Goal: Transaction & Acquisition: Purchase product/service

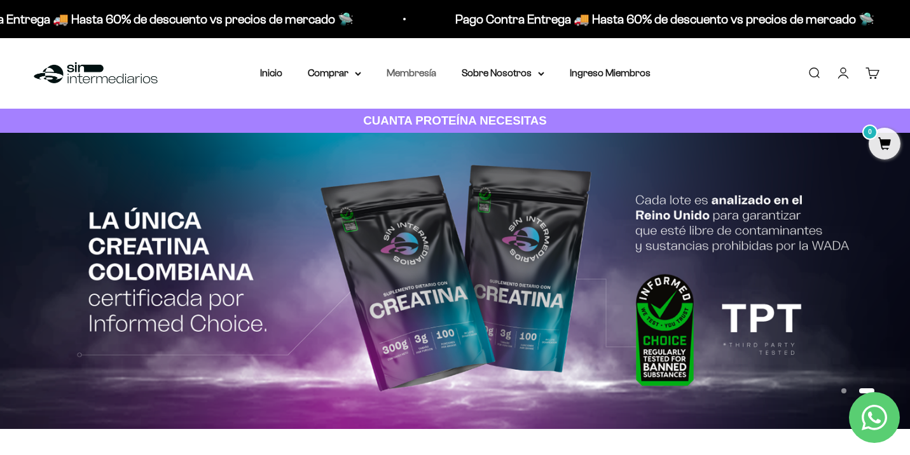
click at [405, 70] on link "Membresía" at bounding box center [412, 72] width 50 height 11
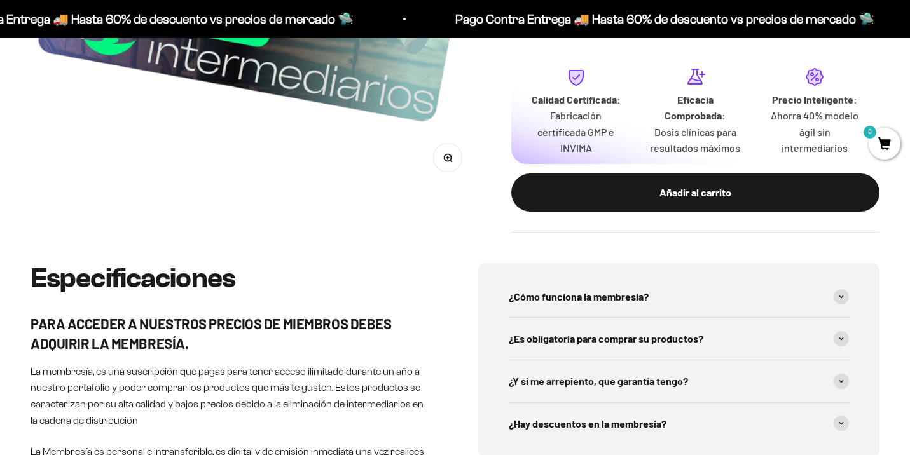
scroll to position [424, 0]
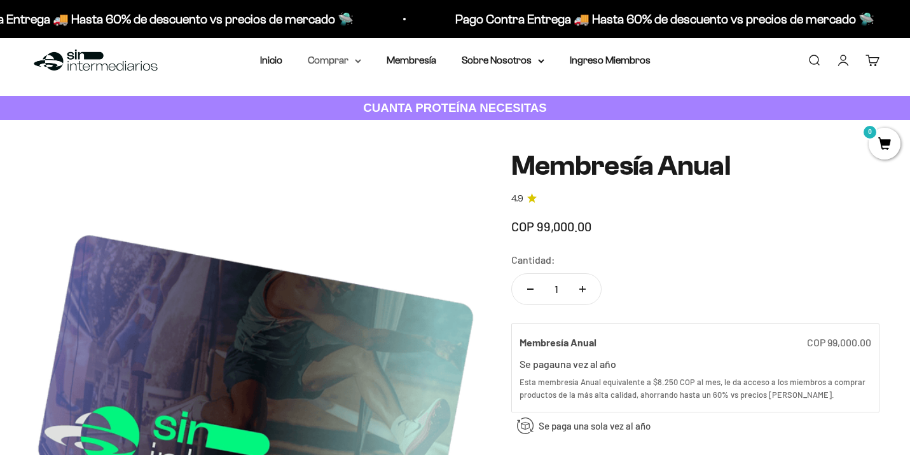
click at [333, 66] on summary "Comprar" at bounding box center [334, 60] width 53 height 17
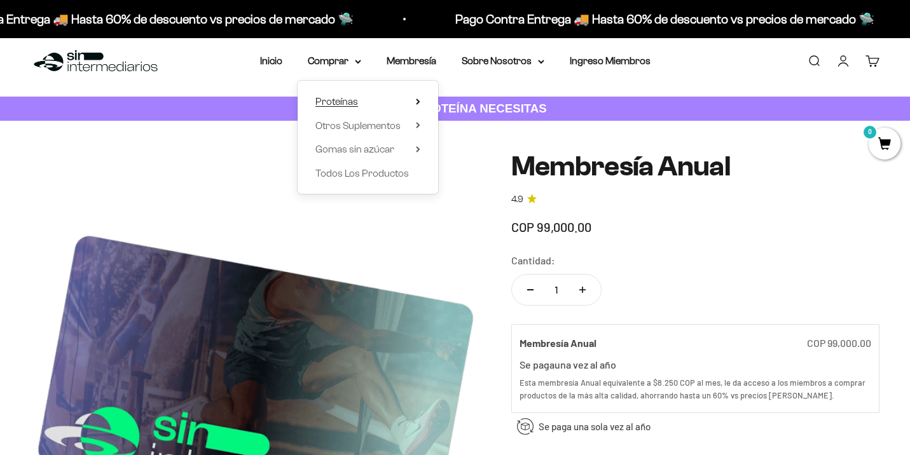
scroll to position [20, 0]
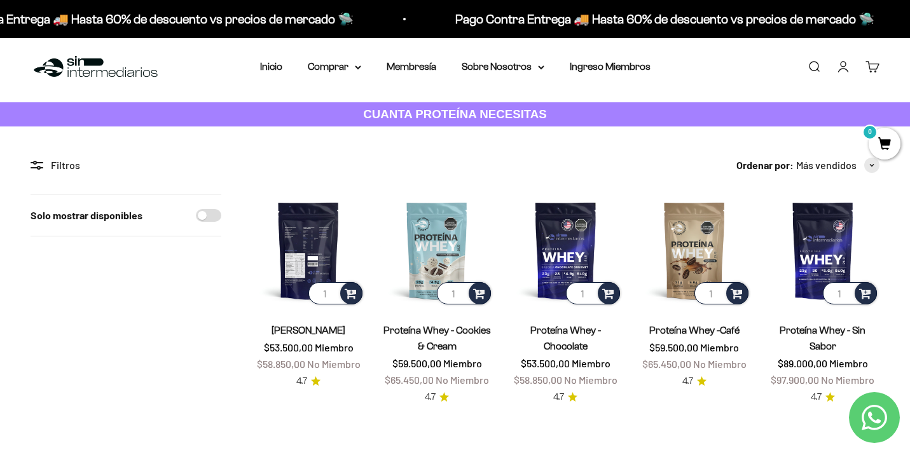
scroll to position [8, 0]
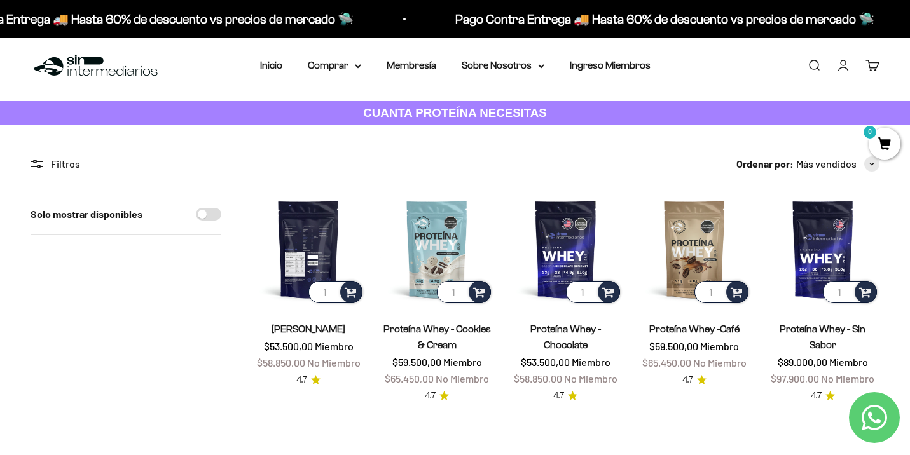
click at [308, 240] on img at bounding box center [308, 249] width 113 height 113
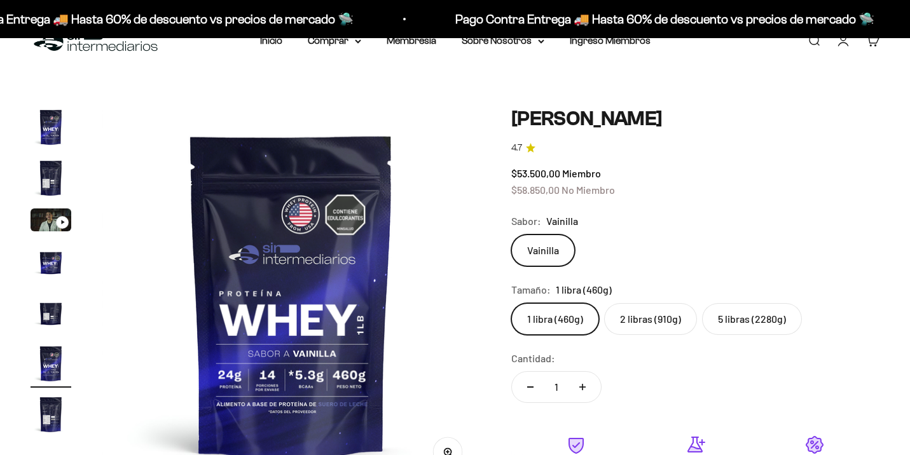
scroll to position [50, 0]
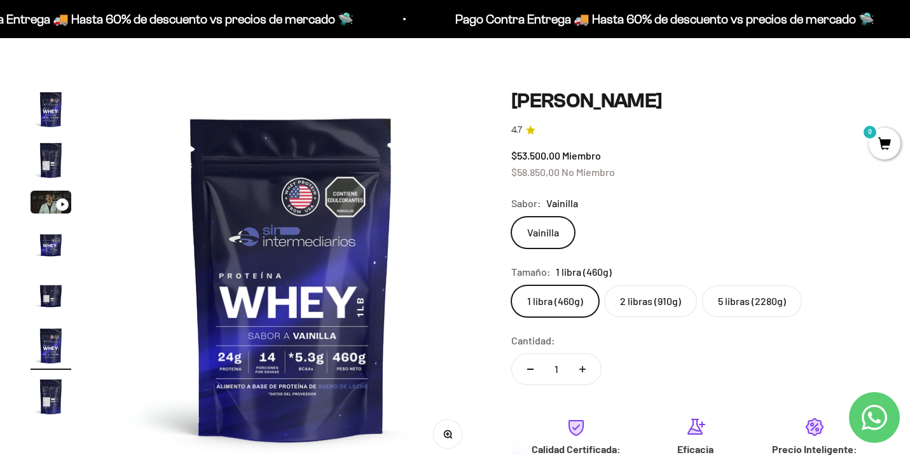
click at [751, 306] on label "5 libras (2280g)" at bounding box center [752, 302] width 100 height 32
click at [511, 286] on input "5 libras (2280g)" at bounding box center [511, 285] width 1 height 1
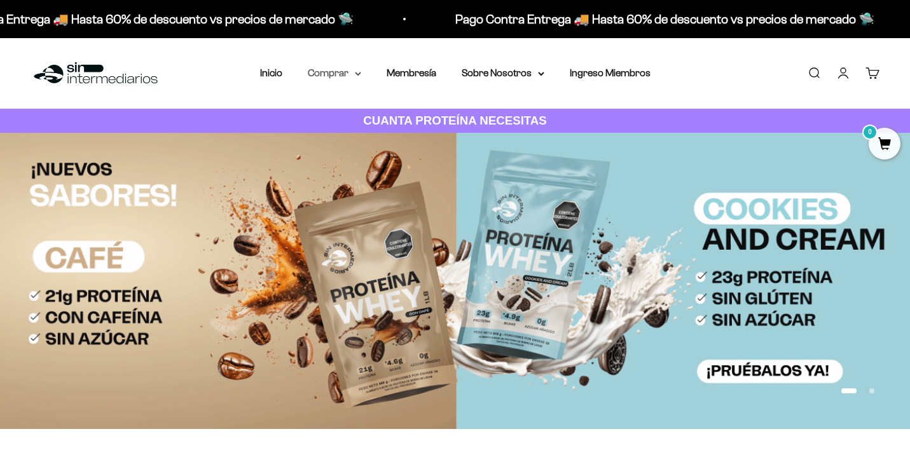
click at [340, 72] on summary "Comprar" at bounding box center [334, 73] width 53 height 17
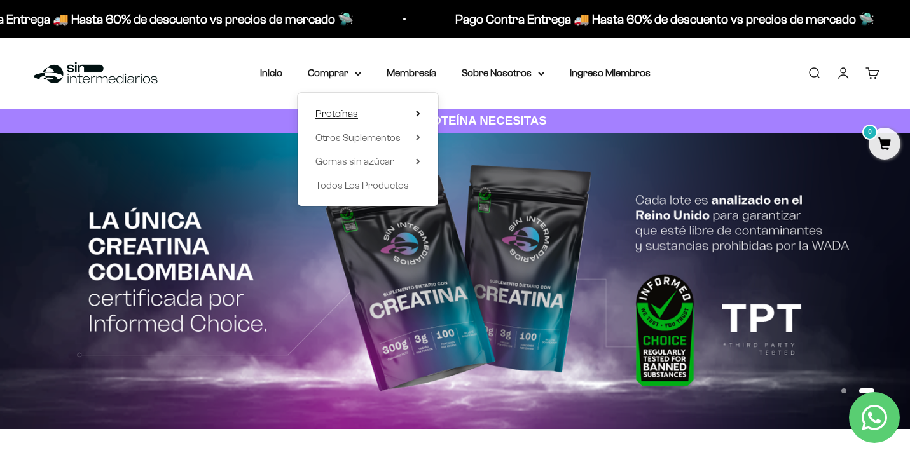
click at [416, 114] on icon at bounding box center [418, 114] width 4 height 6
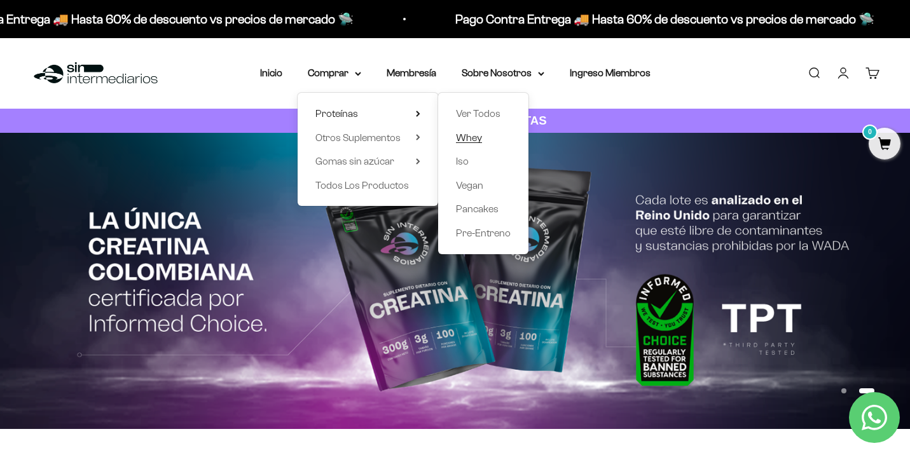
click at [458, 141] on span "Whey" at bounding box center [469, 137] width 26 height 11
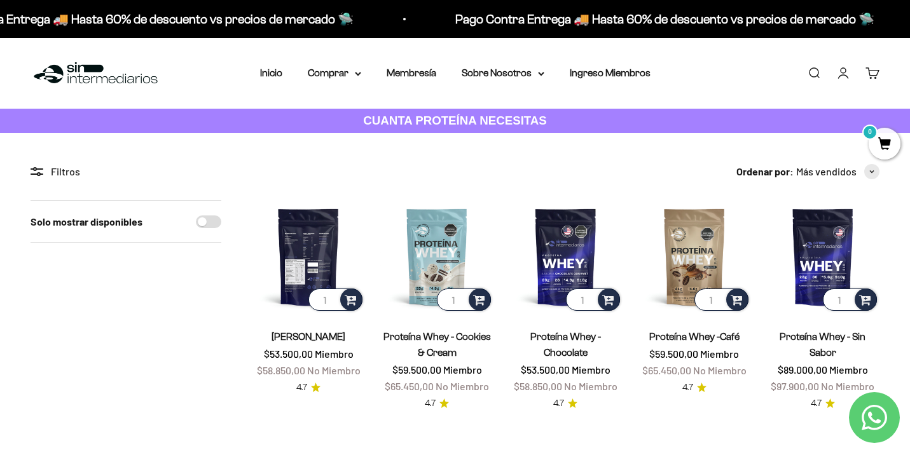
click at [306, 245] on img at bounding box center [308, 256] width 113 height 113
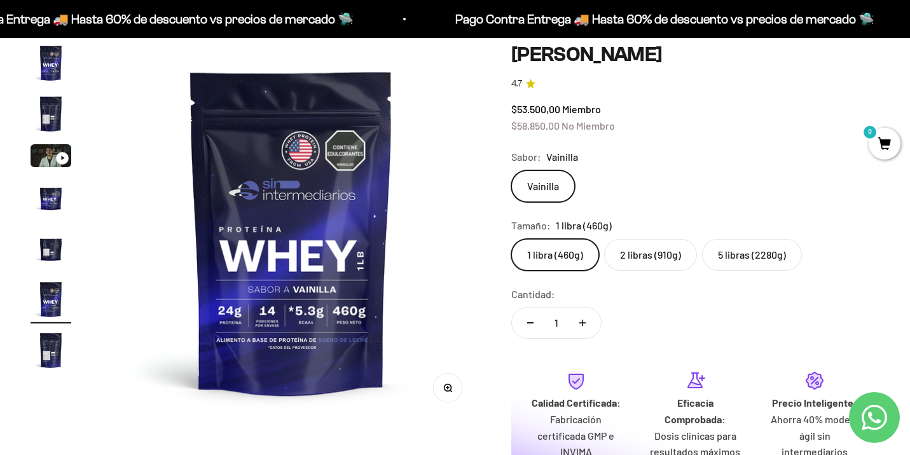
click at [759, 254] on label "5 libras (2280g)" at bounding box center [752, 255] width 100 height 32
click at [511, 239] on input "5 libras (2280g)" at bounding box center [511, 238] width 1 height 1
